Goal: Find specific page/section: Find specific page/section

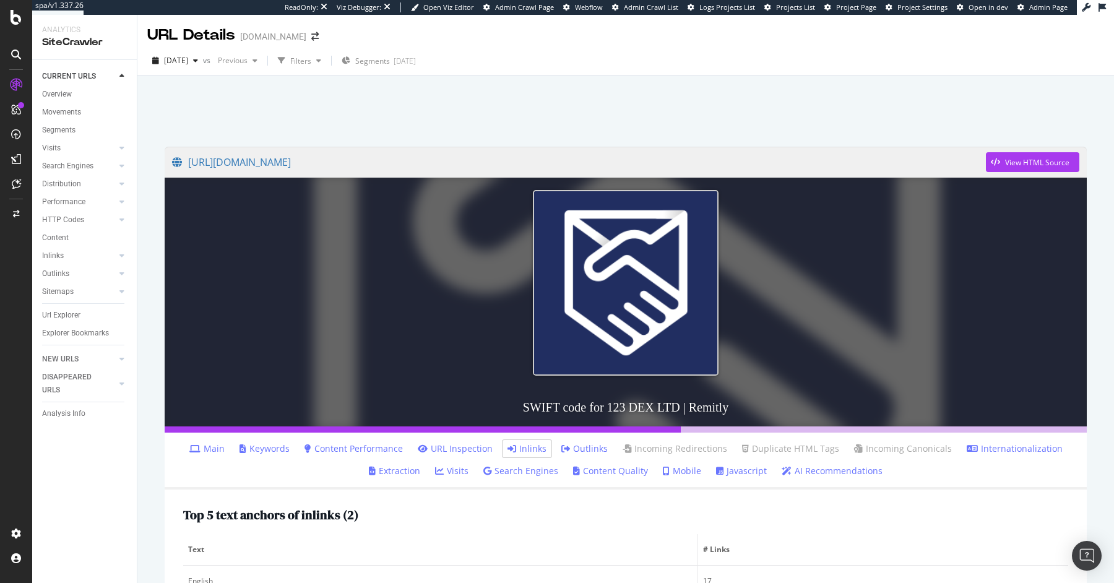
scroll to position [311, 0]
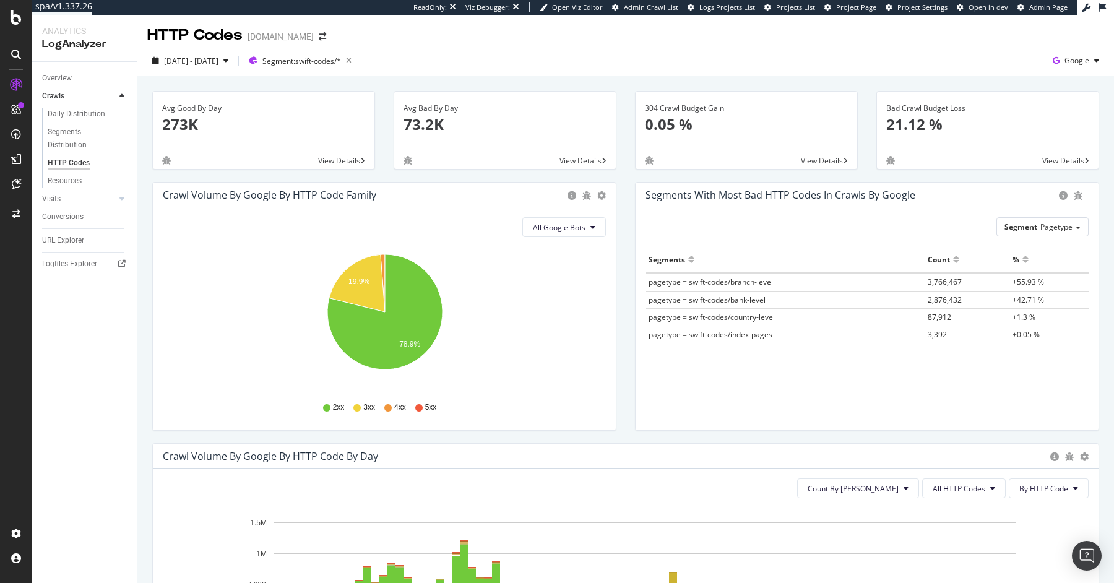
scroll to position [221, 0]
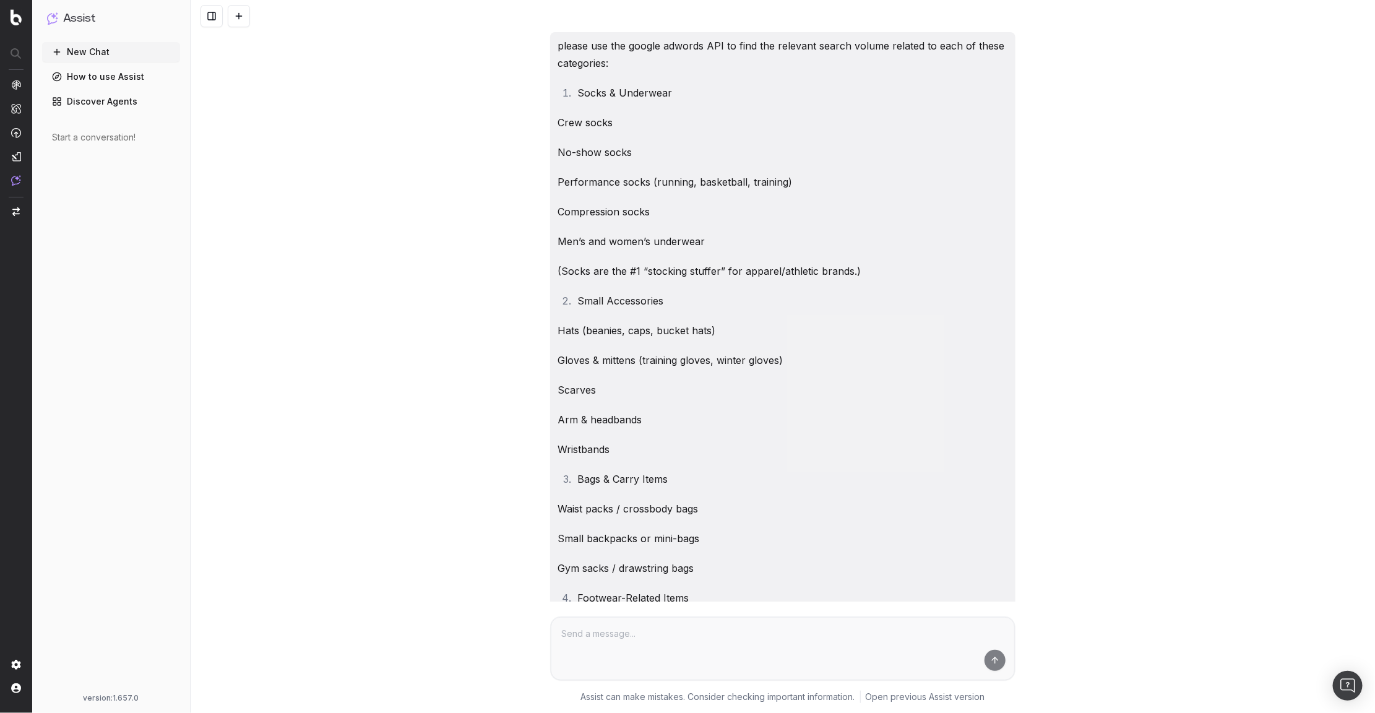
scroll to position [0, 1494]
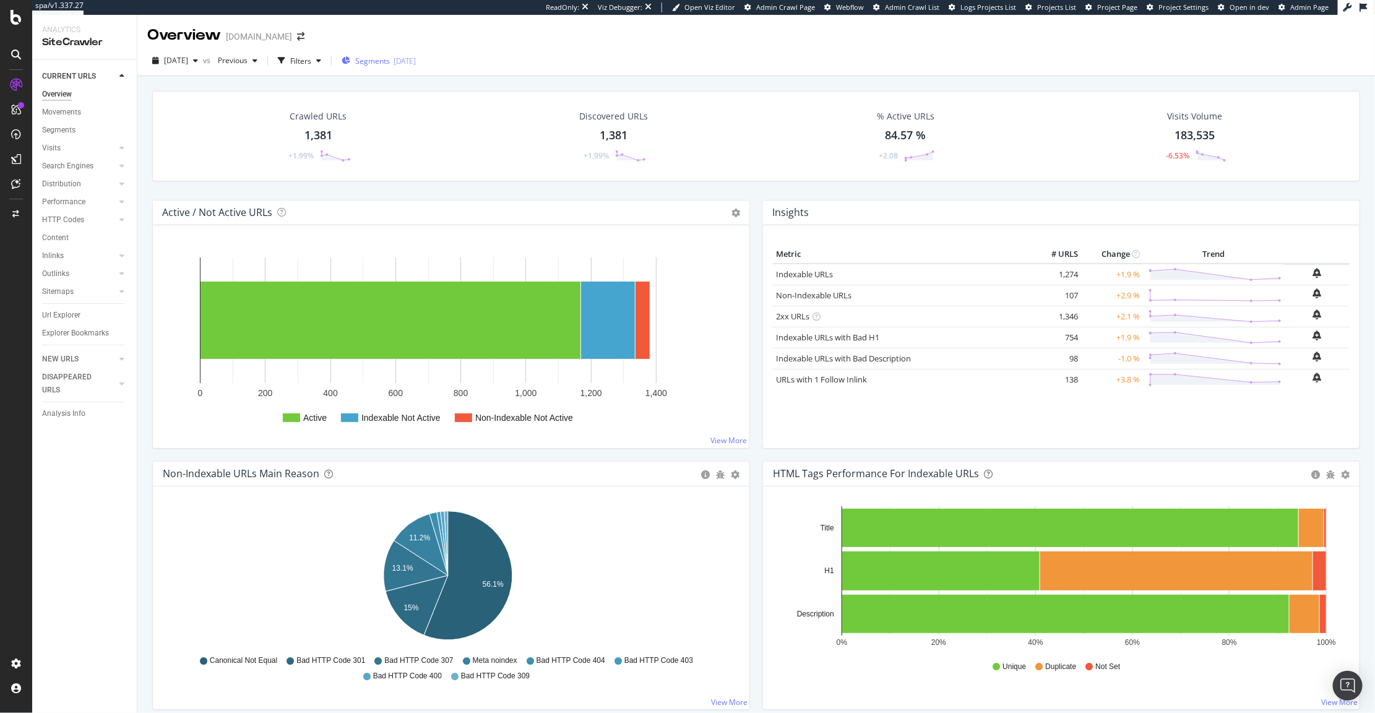
click at [390, 64] on span "Segments" at bounding box center [372, 61] width 35 height 11
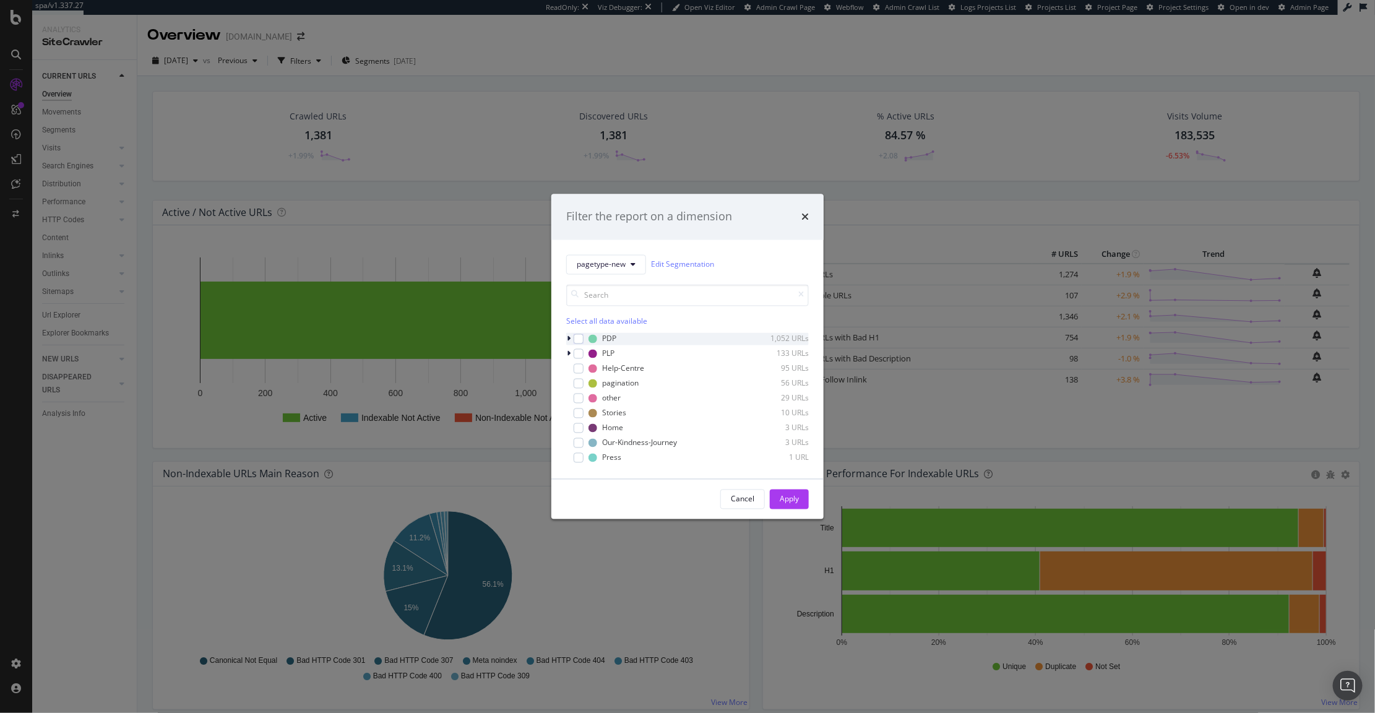
click at [567, 340] on icon "modal" at bounding box center [569, 338] width 4 height 7
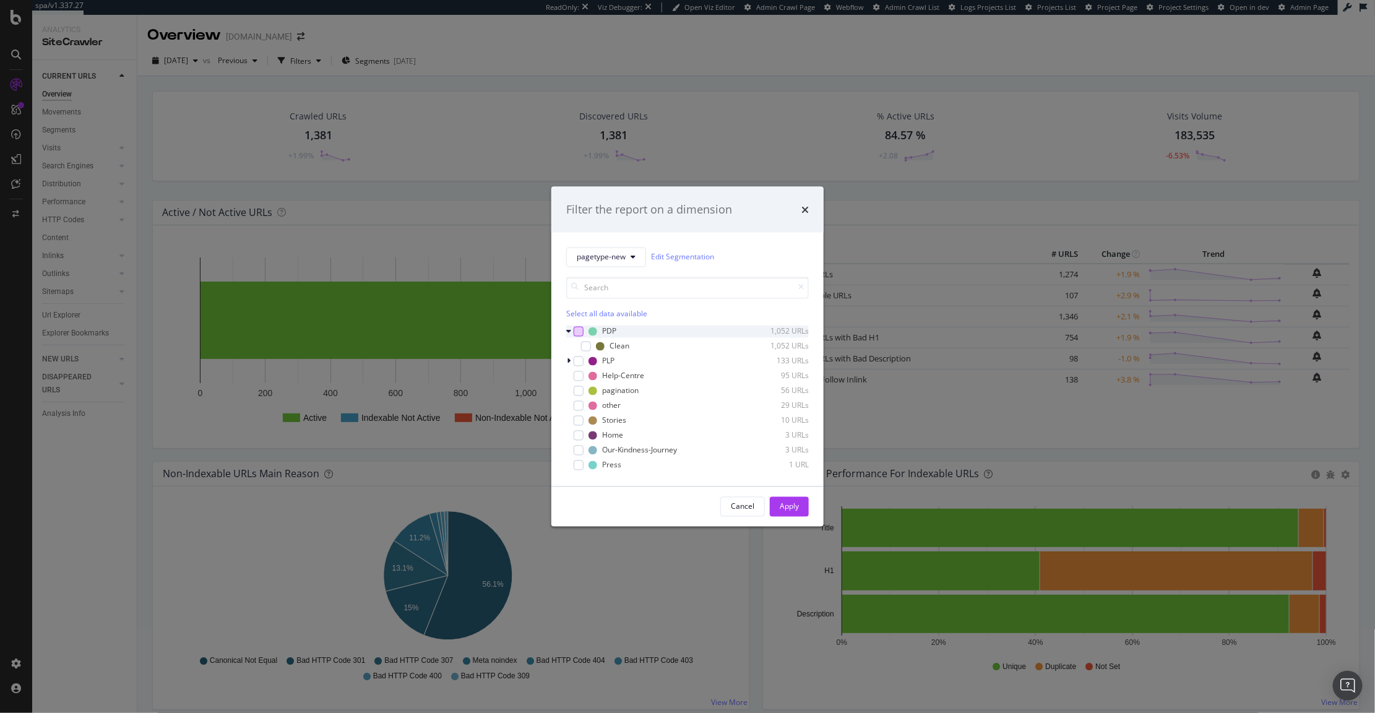
click at [578, 327] on div "modal" at bounding box center [579, 331] width 10 height 10
click at [788, 511] on div "Apply" at bounding box center [789, 506] width 19 height 11
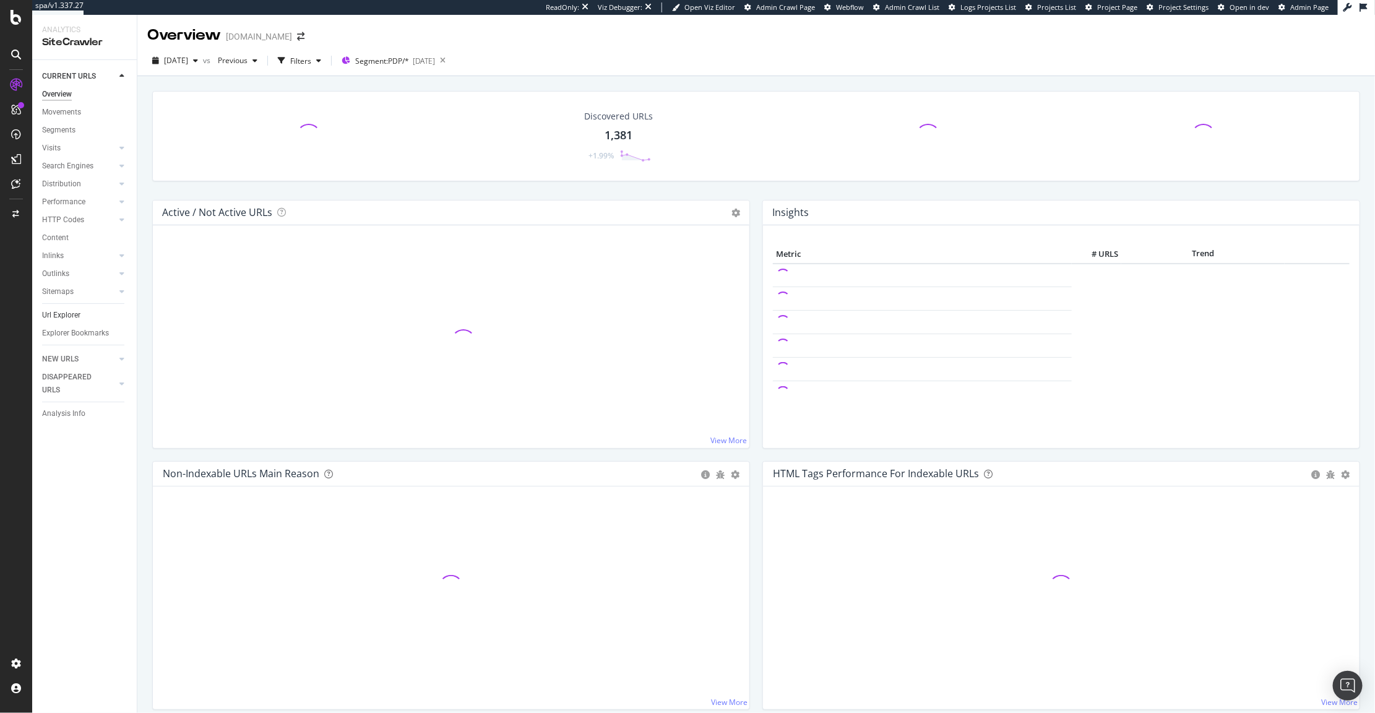
click at [81, 319] on link "Url Explorer" at bounding box center [85, 315] width 86 height 13
